Goal: Information Seeking & Learning: Learn about a topic

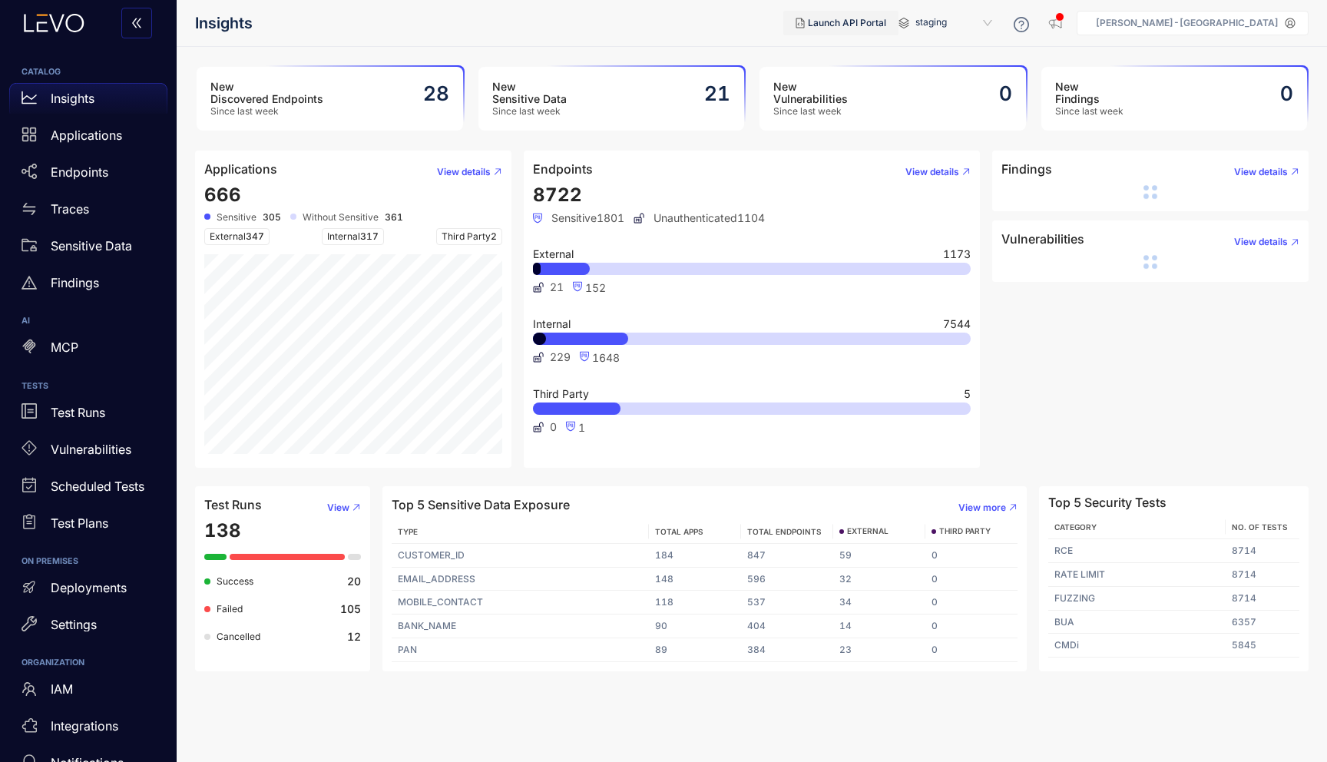
click at [899, 34] on button "Launch API Portal" at bounding box center [840, 23] width 115 height 25
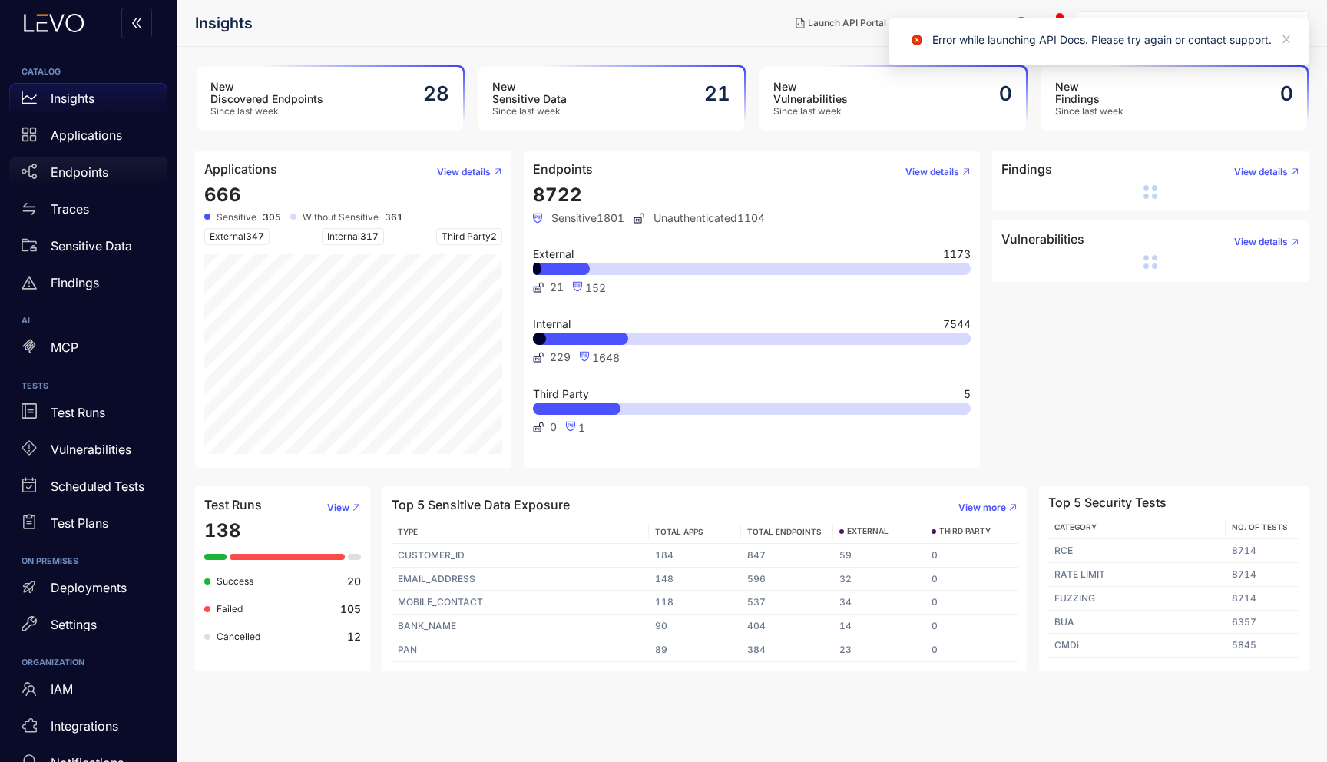
click at [84, 170] on p "Endpoints" at bounding box center [80, 172] width 58 height 14
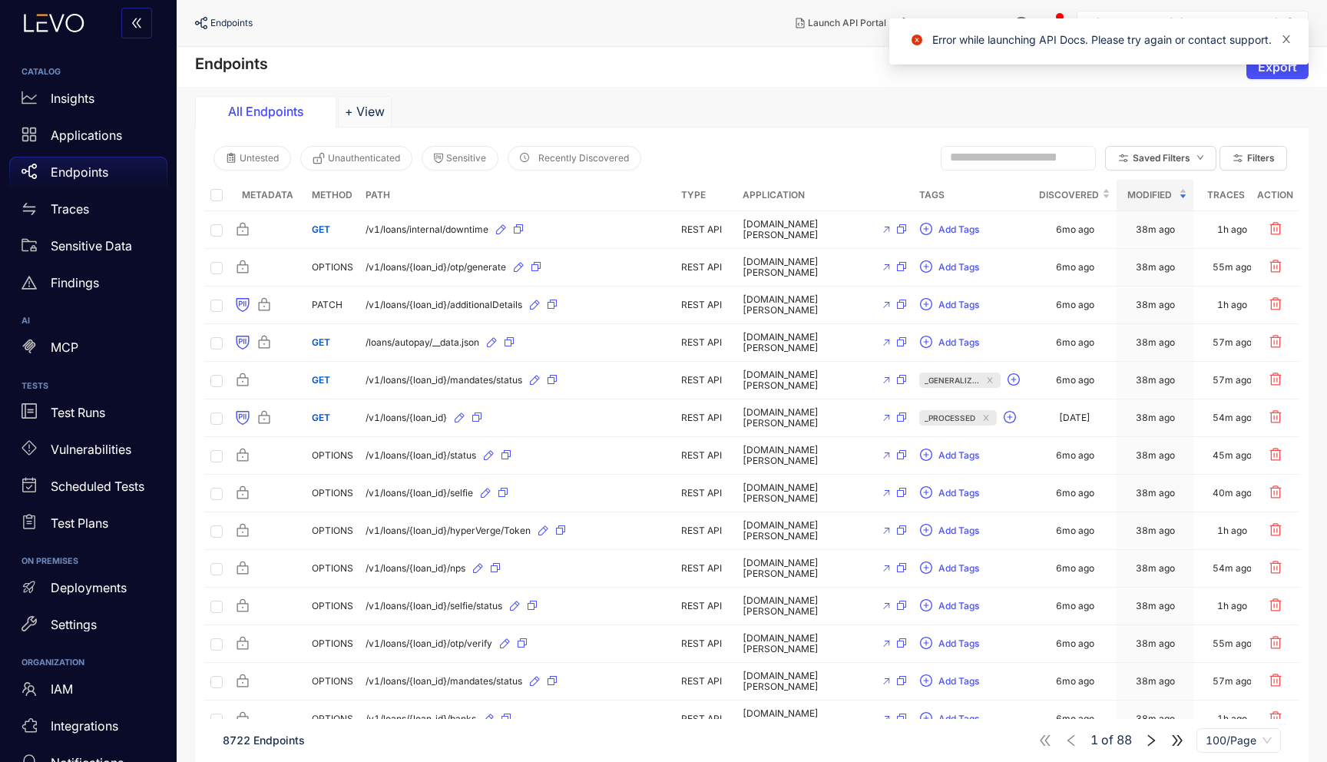
click at [1287, 38] on icon "close" at bounding box center [1286, 39] width 11 height 11
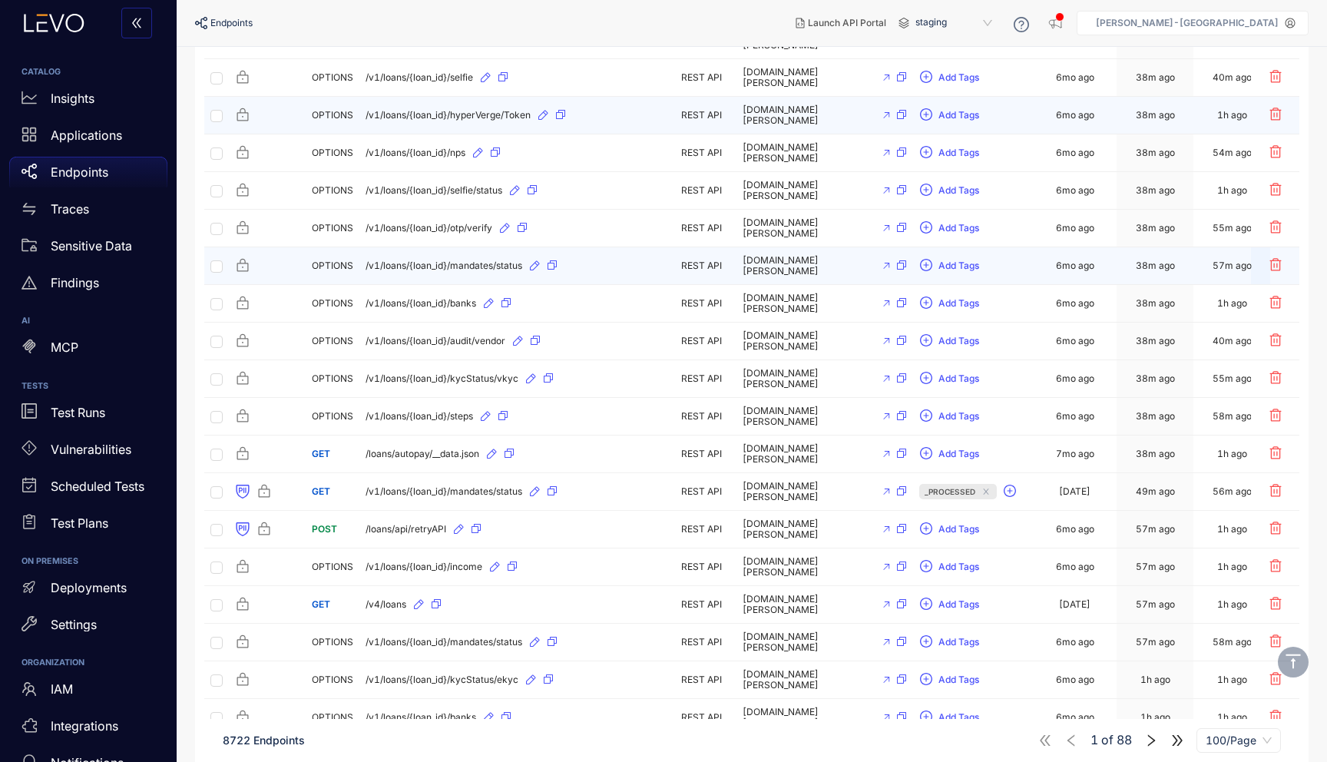
scroll to position [500, 0]
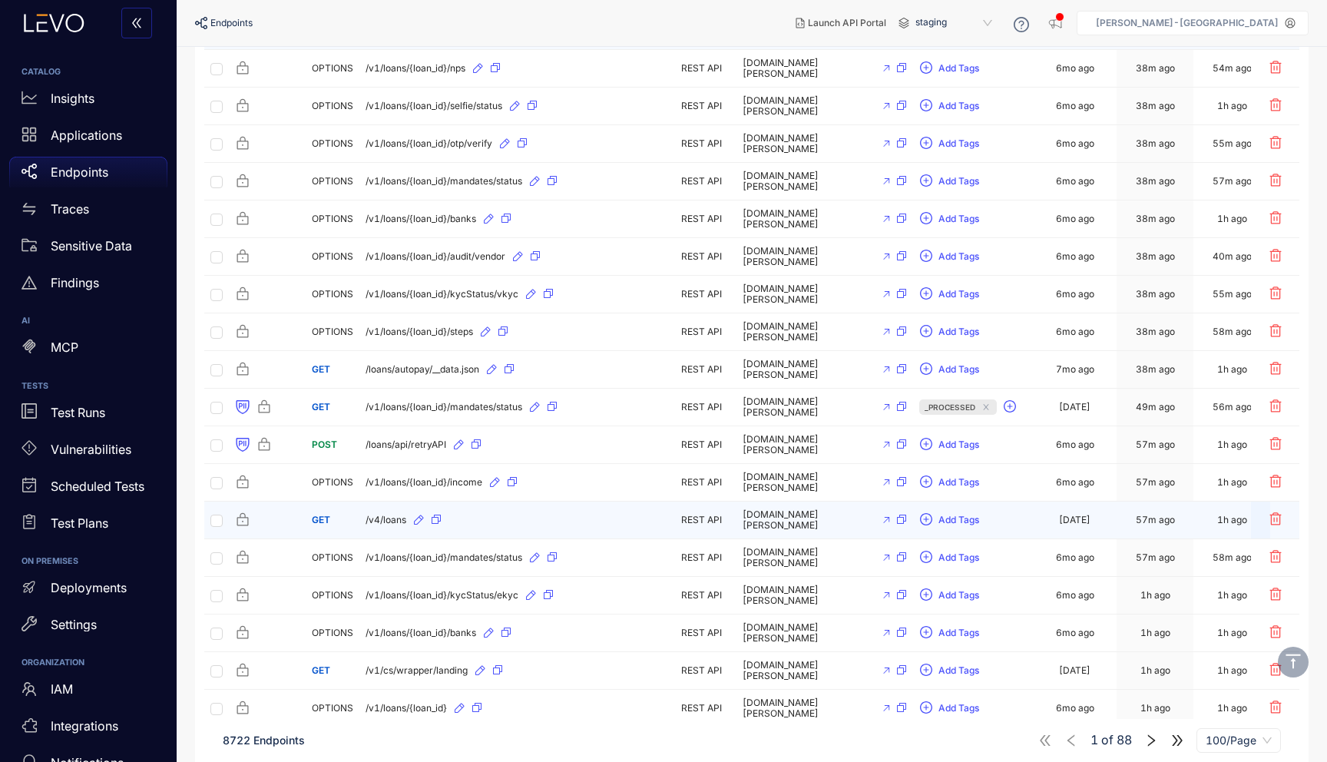
click at [584, 523] on div "/v4/loans" at bounding box center [517, 520] width 303 height 25
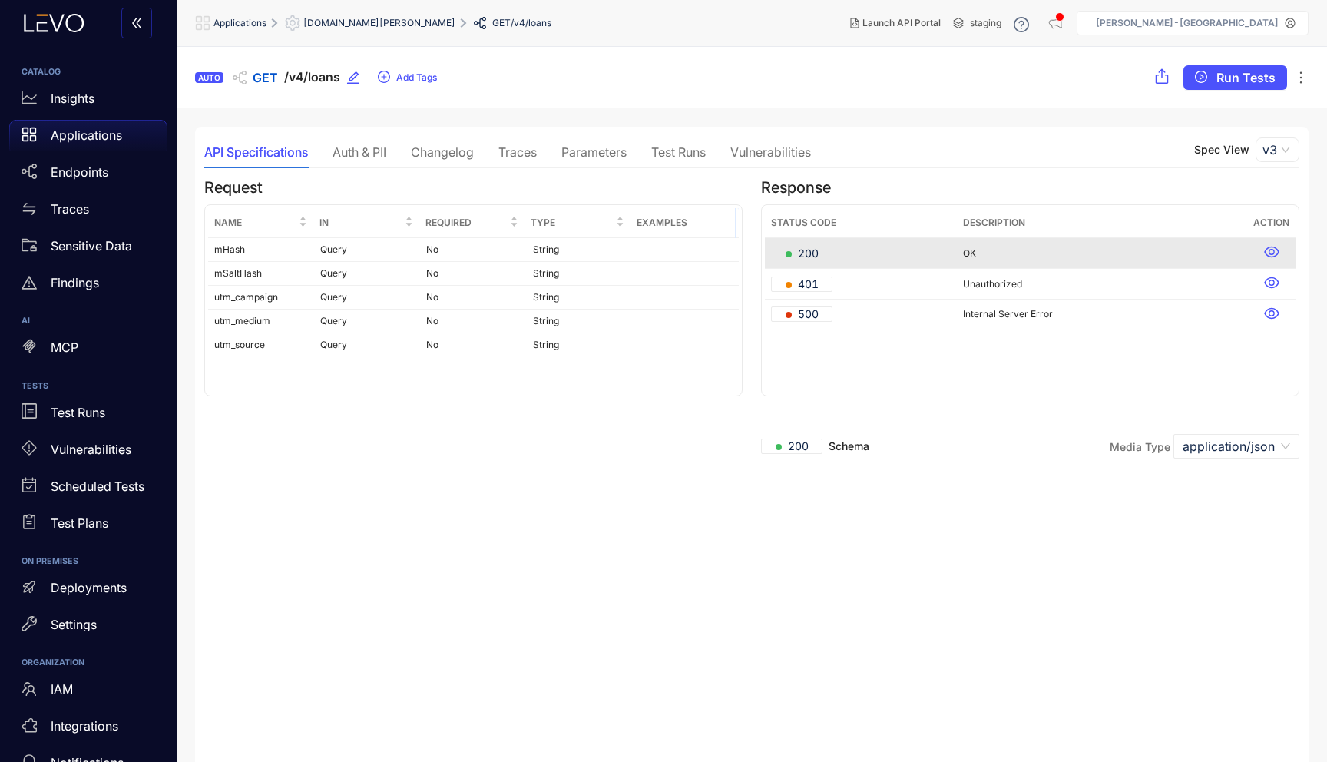
click at [603, 146] on div "Parameters" at bounding box center [593, 152] width 65 height 14
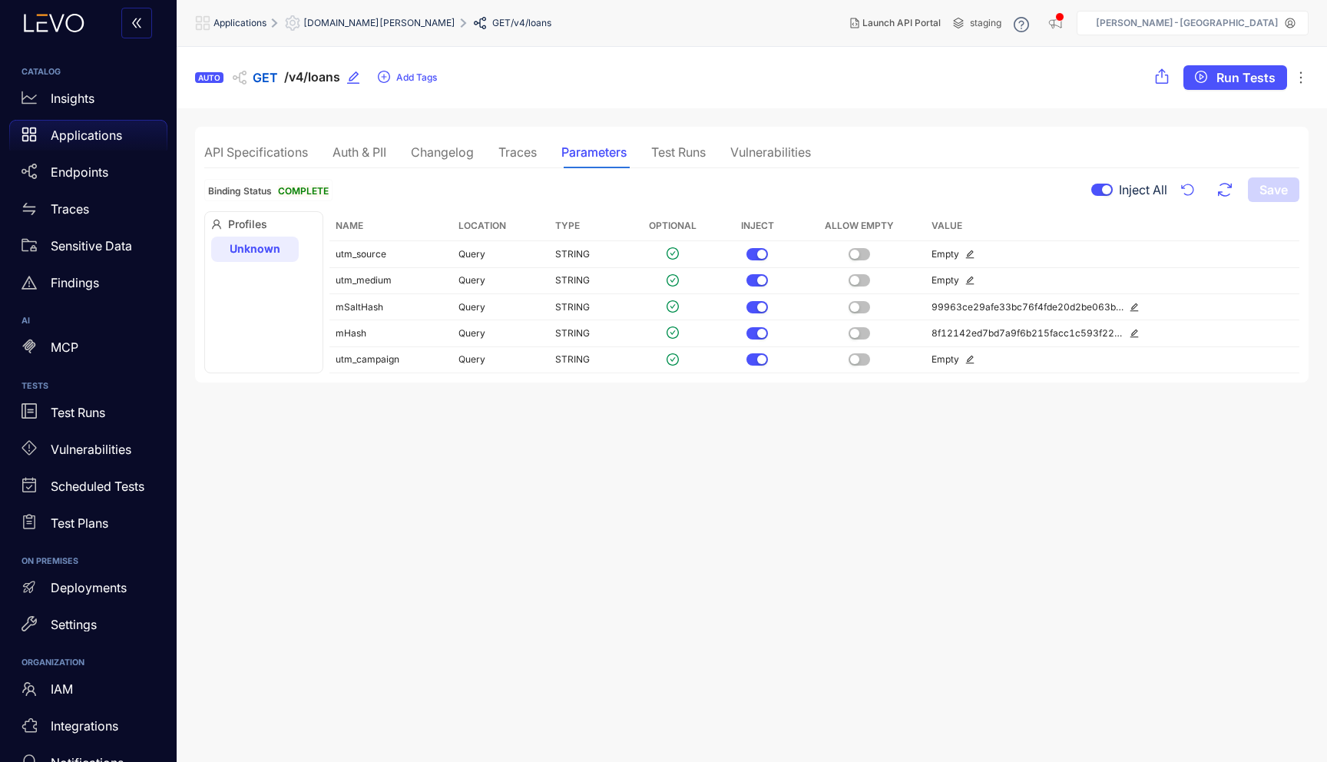
click at [540, 148] on div "API Specifications Auth & PII Changelog Traces Parameters Test Runs Vulnerabili…" at bounding box center [507, 152] width 607 height 32
click at [523, 150] on div "Traces" at bounding box center [517, 152] width 38 height 14
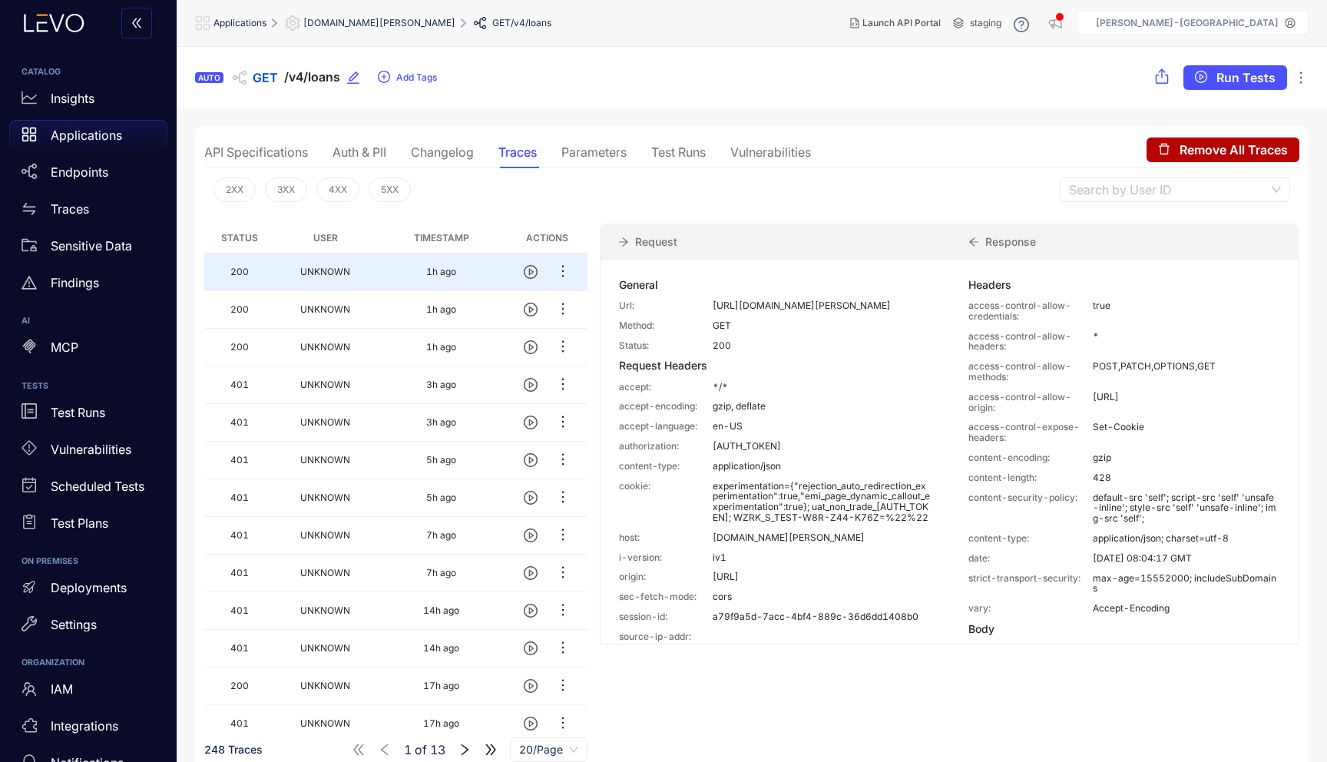
click at [758, 311] on p "[URL][DOMAIN_NAME][PERSON_NAME]" at bounding box center [822, 305] width 219 height 11
click at [816, 452] on p "[AUTH_TOKEN]" at bounding box center [822, 446] width 219 height 11
